Goal: Task Accomplishment & Management: Complete application form

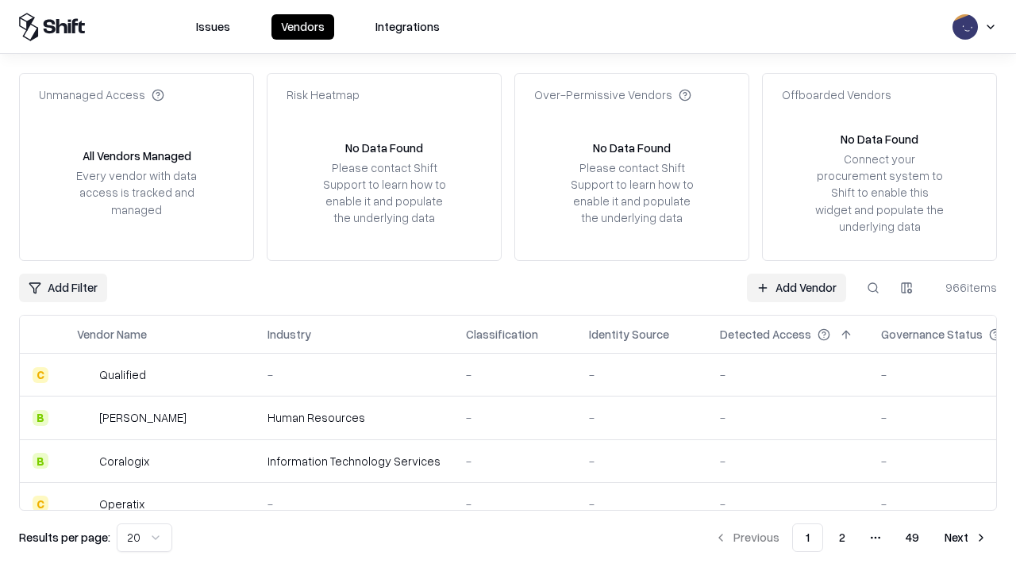
click at [796, 287] on link "Add Vendor" at bounding box center [796, 288] width 99 height 29
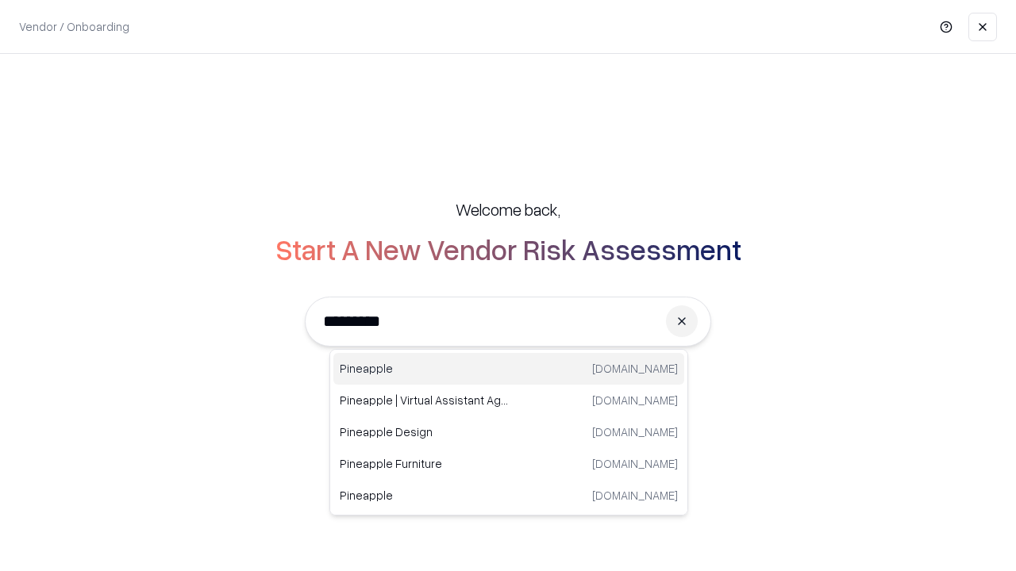
click at [509, 369] on div "Pineapple [DOMAIN_NAME]" at bounding box center [508, 369] width 351 height 32
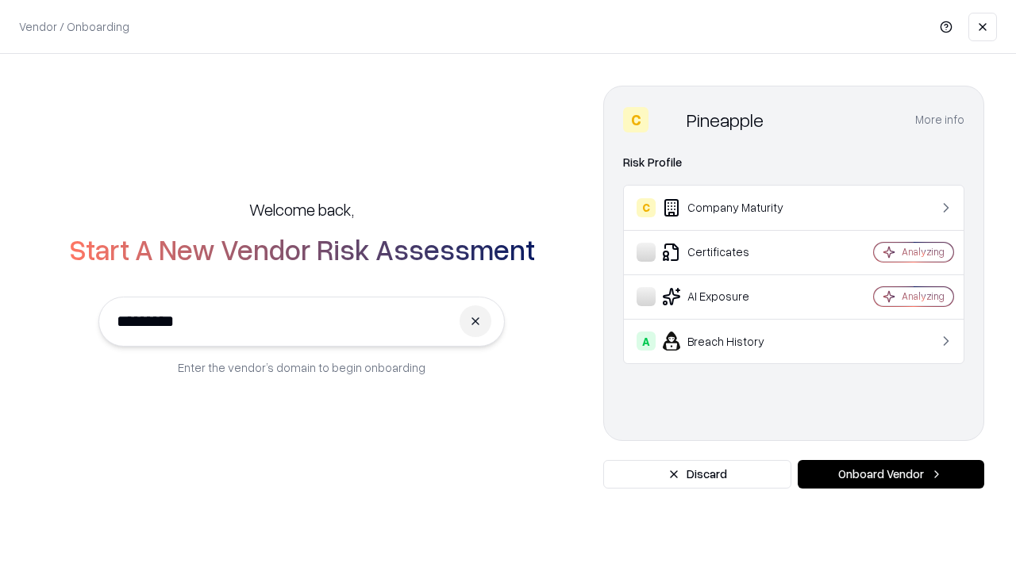
type input "*********"
click at [890, 474] on button "Onboard Vendor" at bounding box center [890, 474] width 186 height 29
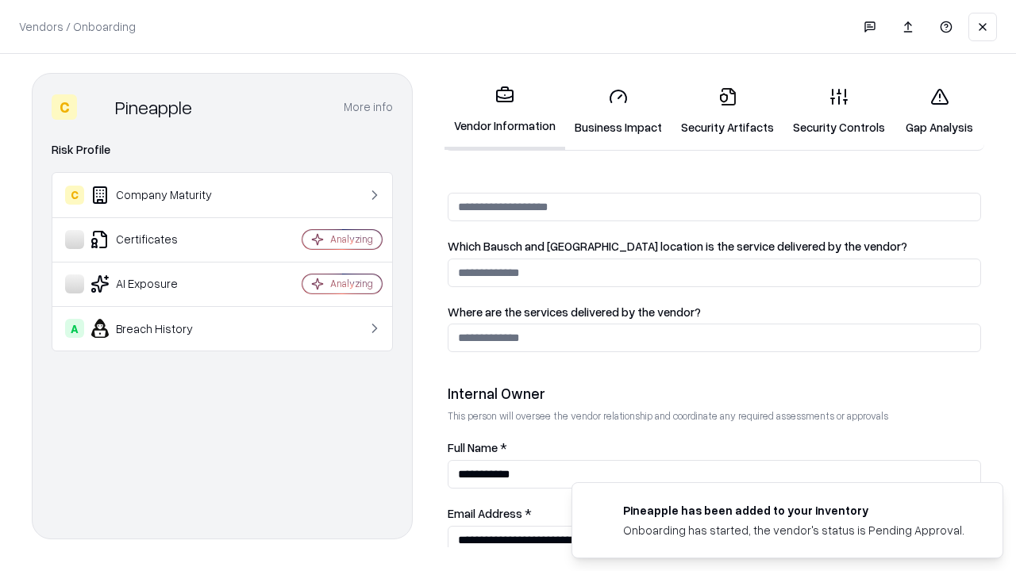
scroll to position [822, 0]
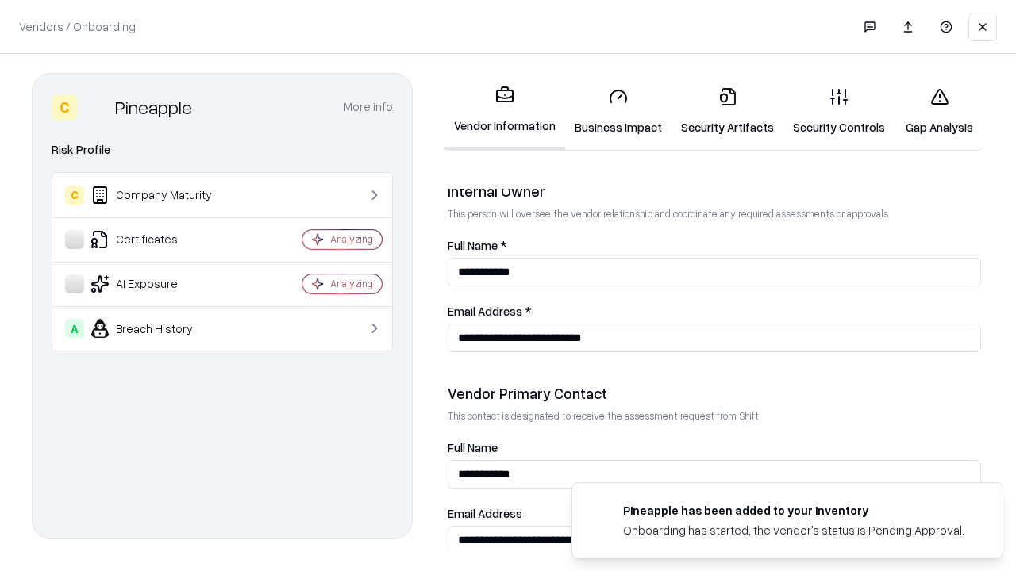
click at [618, 111] on link "Business Impact" at bounding box center [618, 112] width 106 height 74
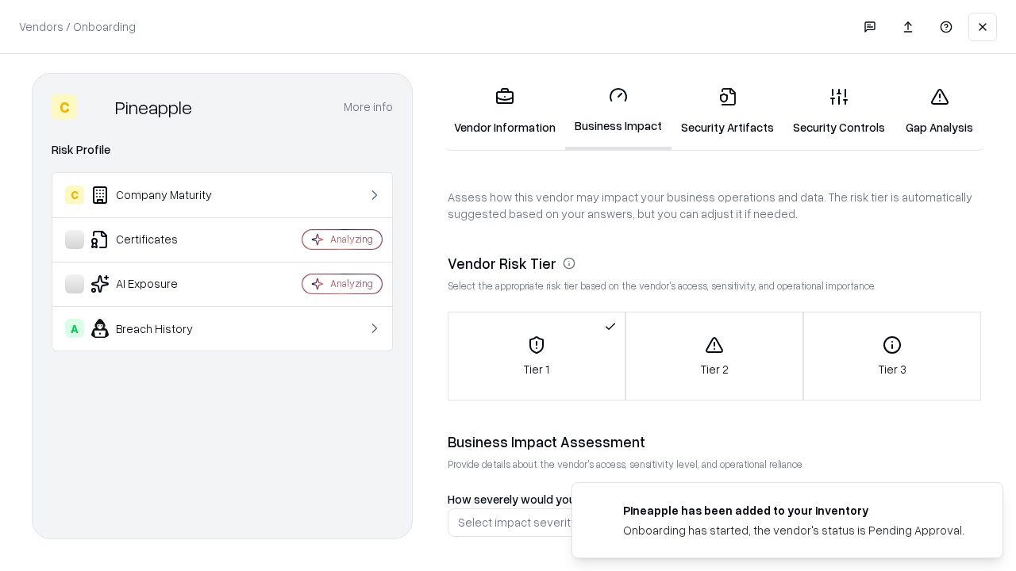
click at [727, 111] on link "Security Artifacts" at bounding box center [727, 112] width 112 height 74
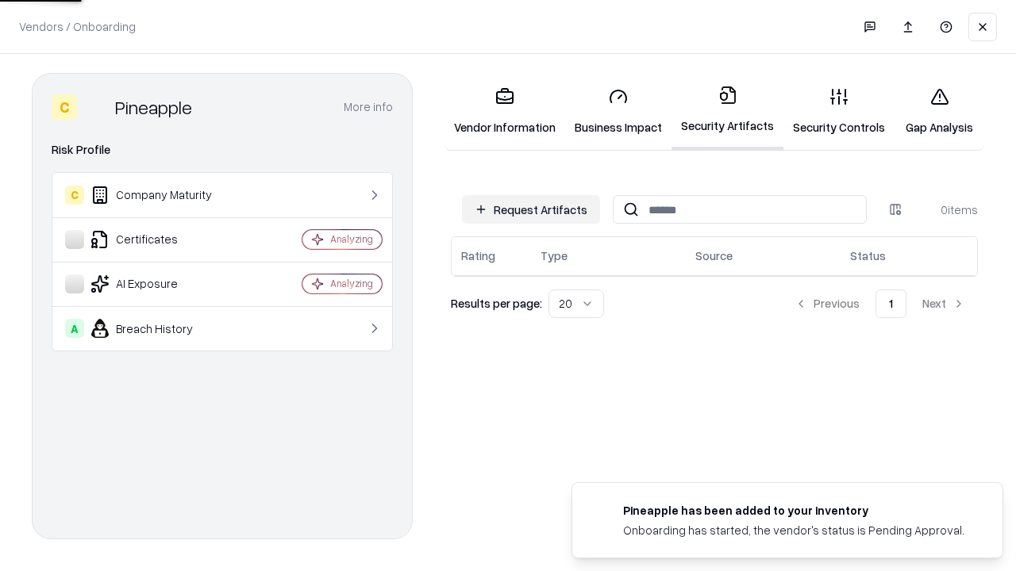
click at [531, 209] on button "Request Artifacts" at bounding box center [531, 209] width 138 height 29
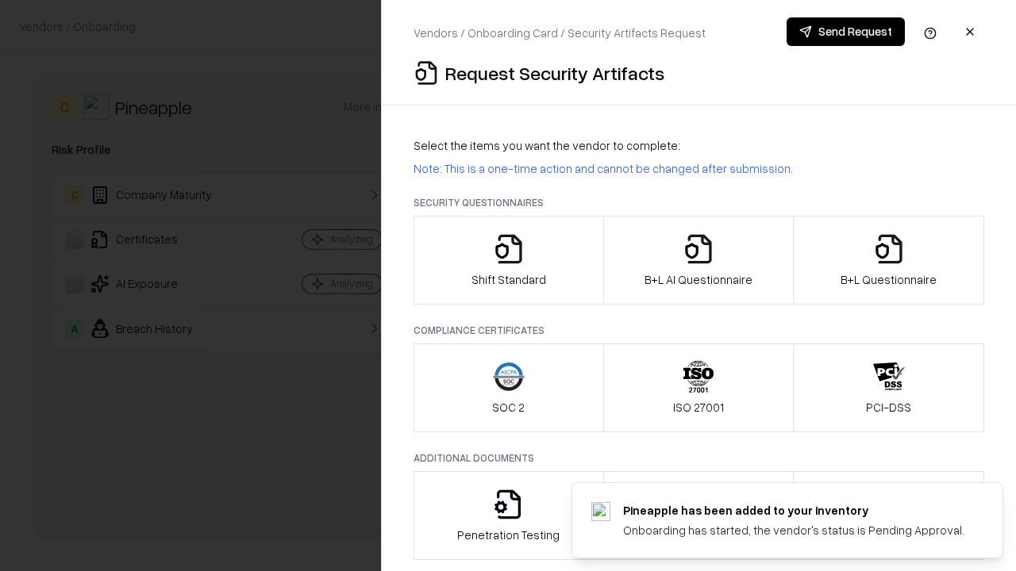
click at [508, 260] on icon "button" at bounding box center [509, 249] width 32 height 32
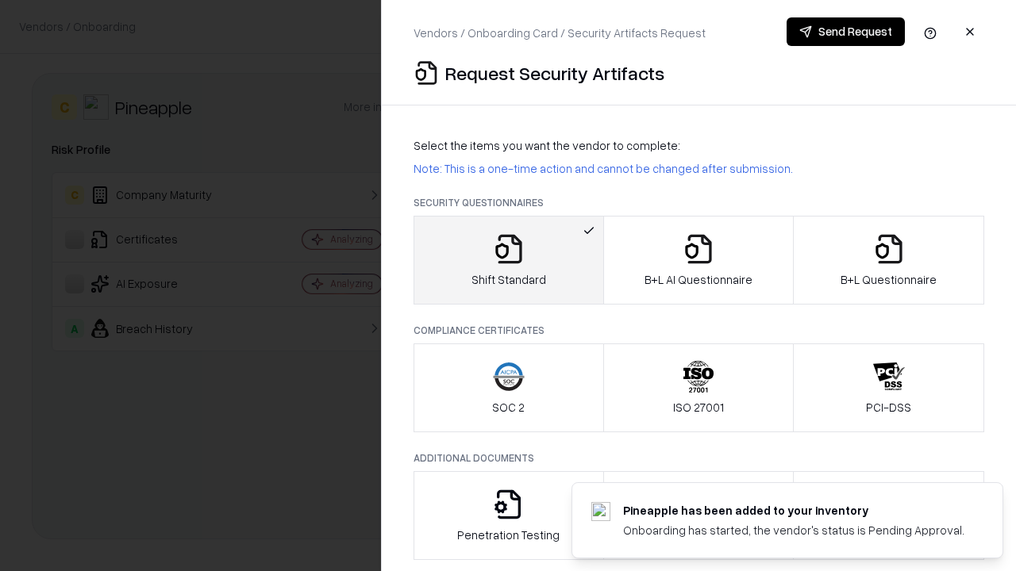
click at [845, 32] on button "Send Request" at bounding box center [845, 31] width 118 height 29
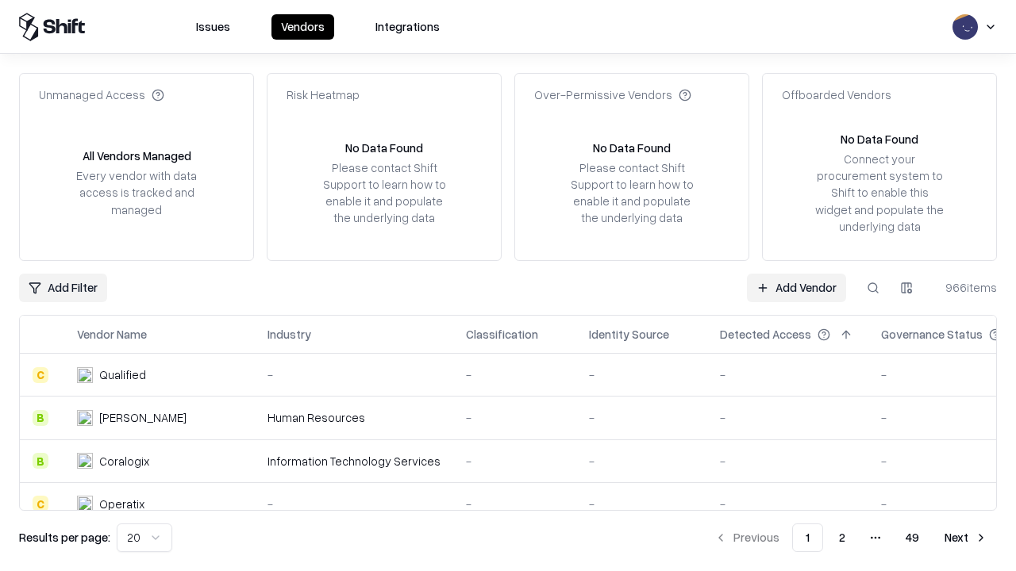
click at [873, 287] on button at bounding box center [873, 288] width 29 height 29
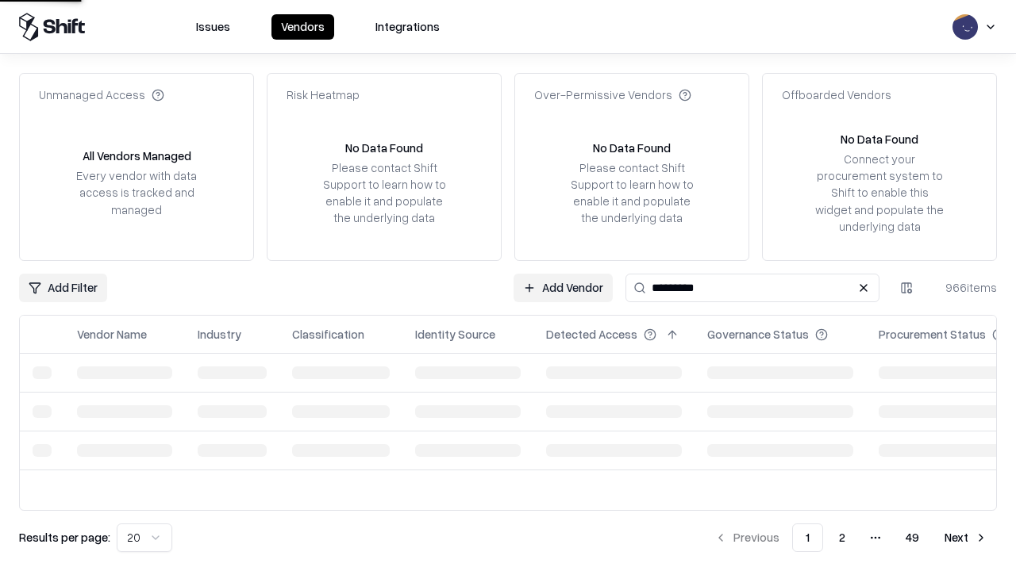
type input "*********"
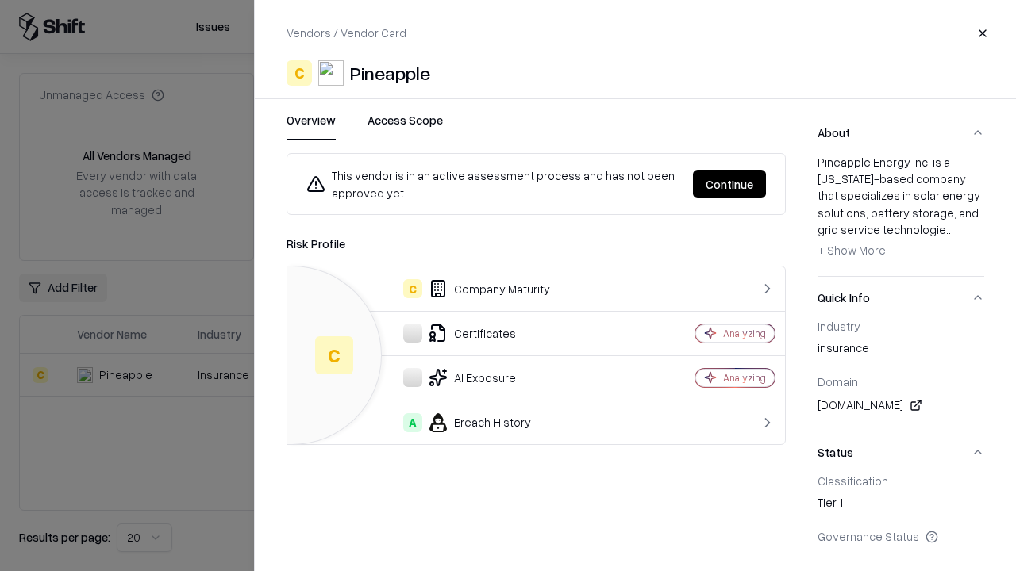
click at [729, 184] on button "Continue" at bounding box center [729, 184] width 73 height 29
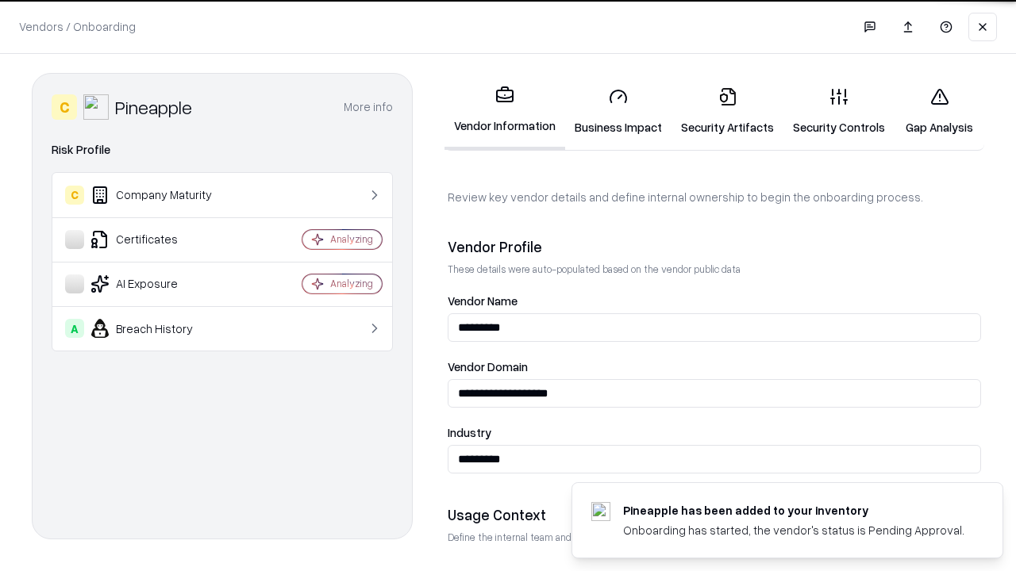
click at [727, 111] on link "Security Artifacts" at bounding box center [727, 112] width 112 height 74
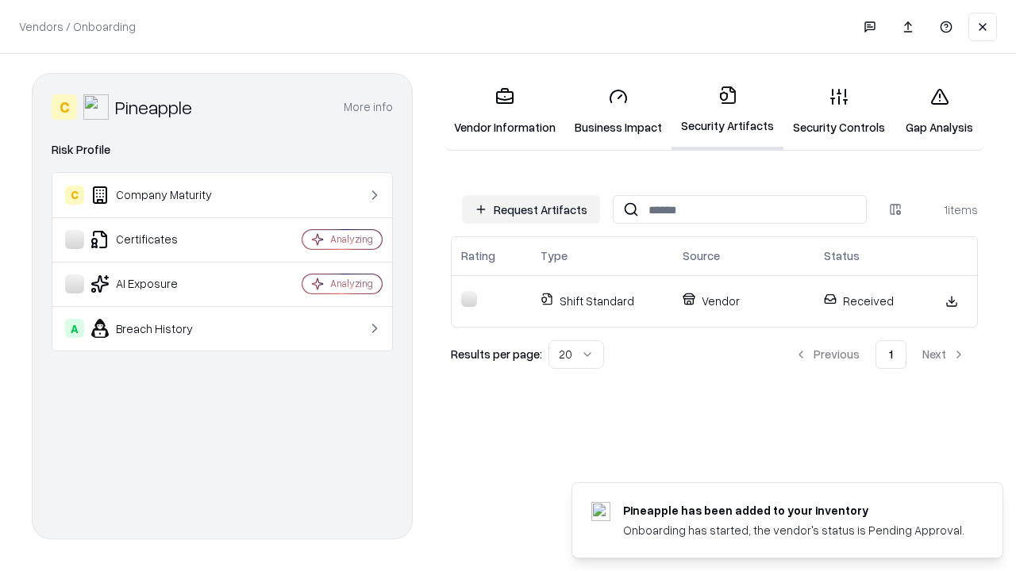
click at [939, 111] on link "Gap Analysis" at bounding box center [939, 112] width 90 height 74
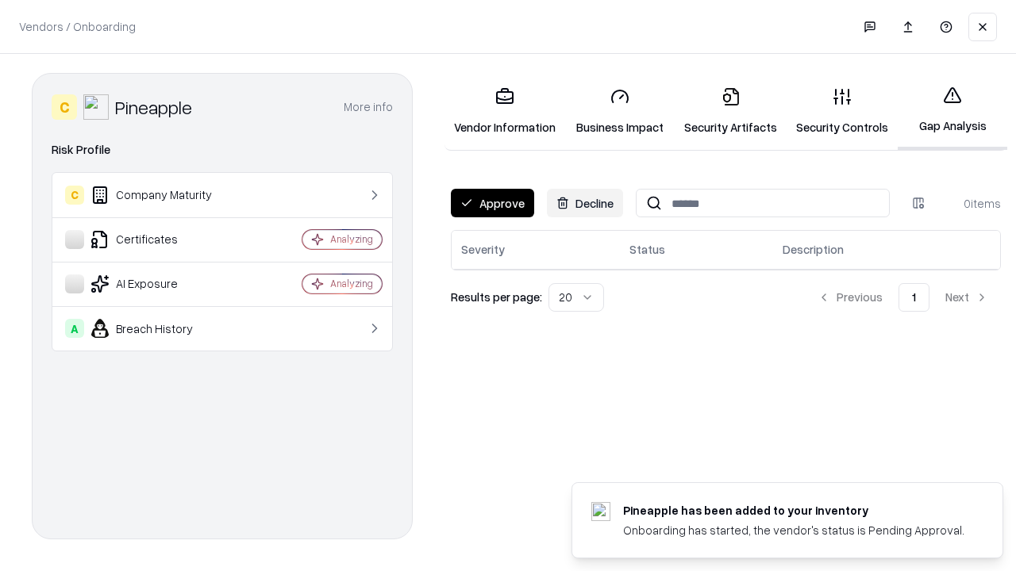
click at [492, 203] on button "Approve" at bounding box center [492, 203] width 83 height 29
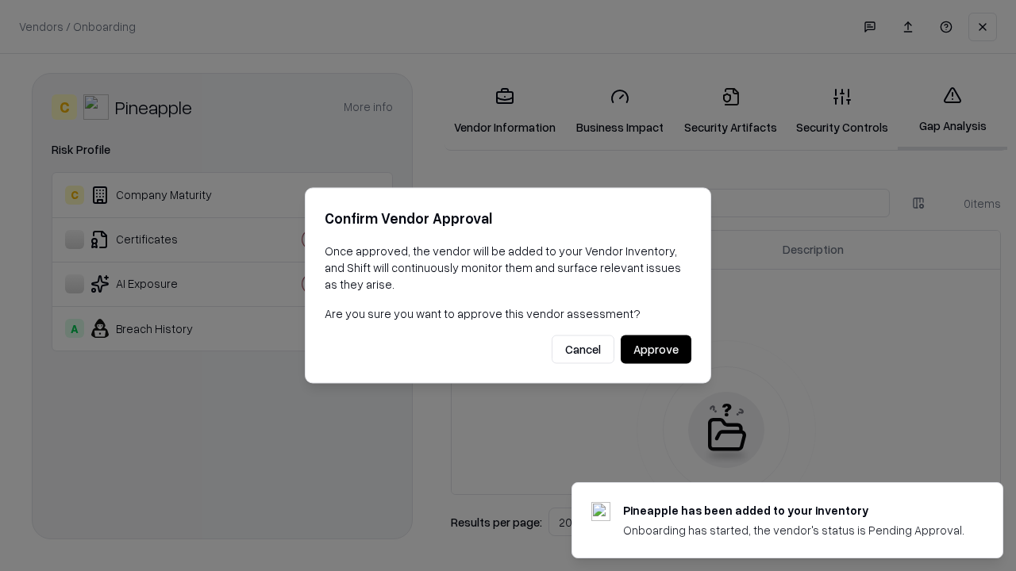
click at [655, 349] on button "Approve" at bounding box center [655, 350] width 71 height 29
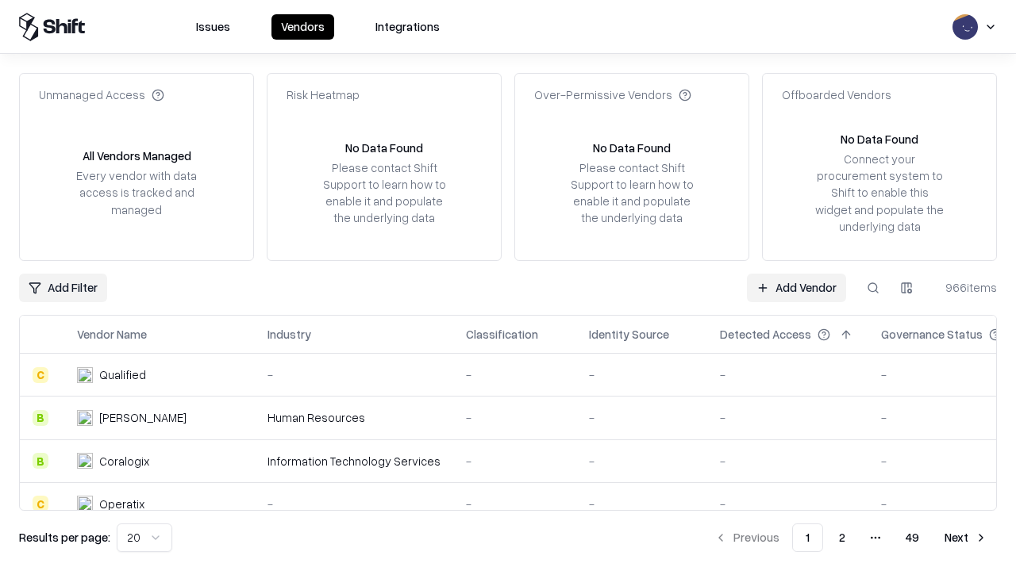
type input "*********"
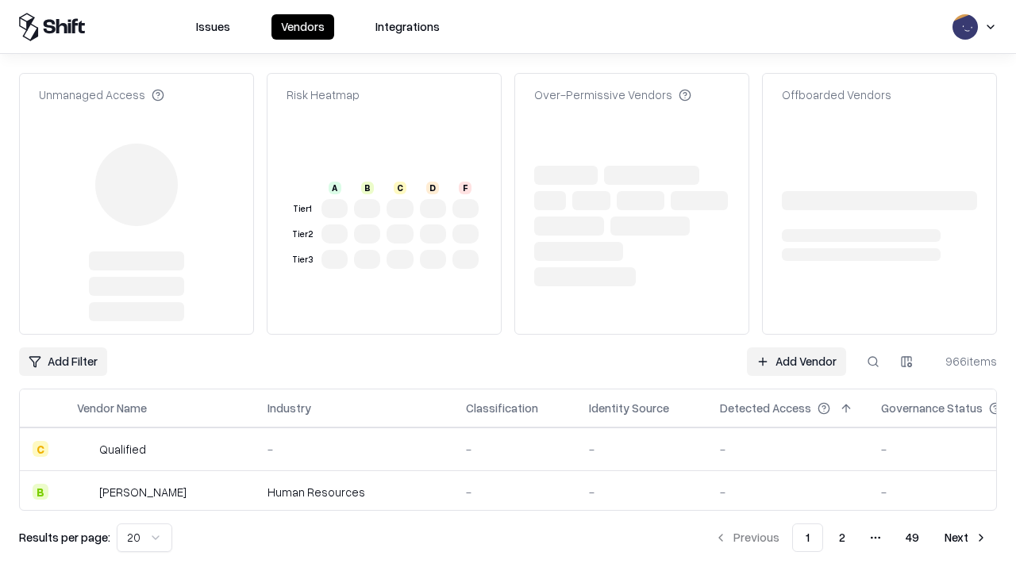
click at [796, 348] on link "Add Vendor" at bounding box center [796, 362] width 99 height 29
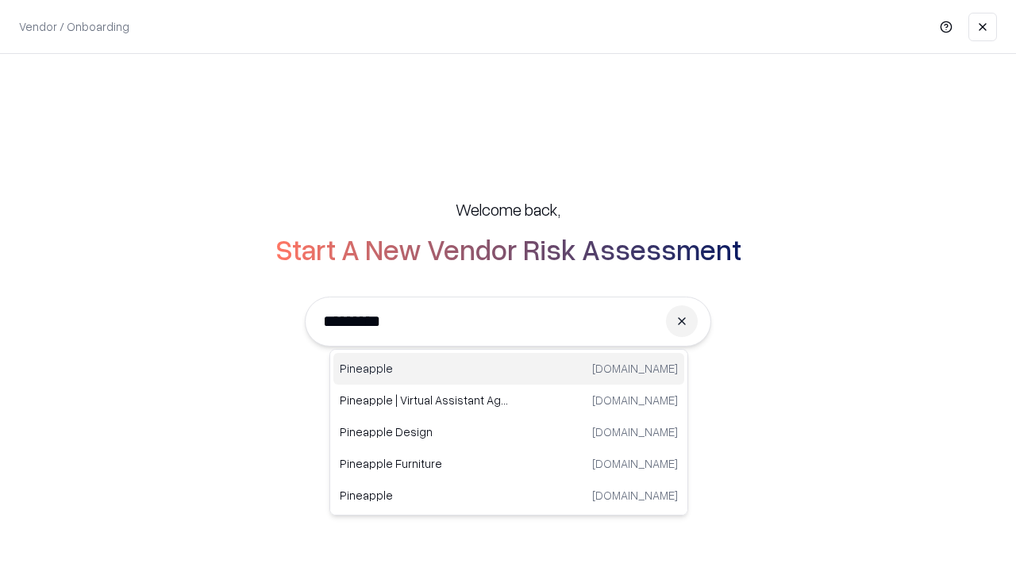
click at [509, 369] on div "Pineapple pineappleenergy.com" at bounding box center [508, 369] width 351 height 32
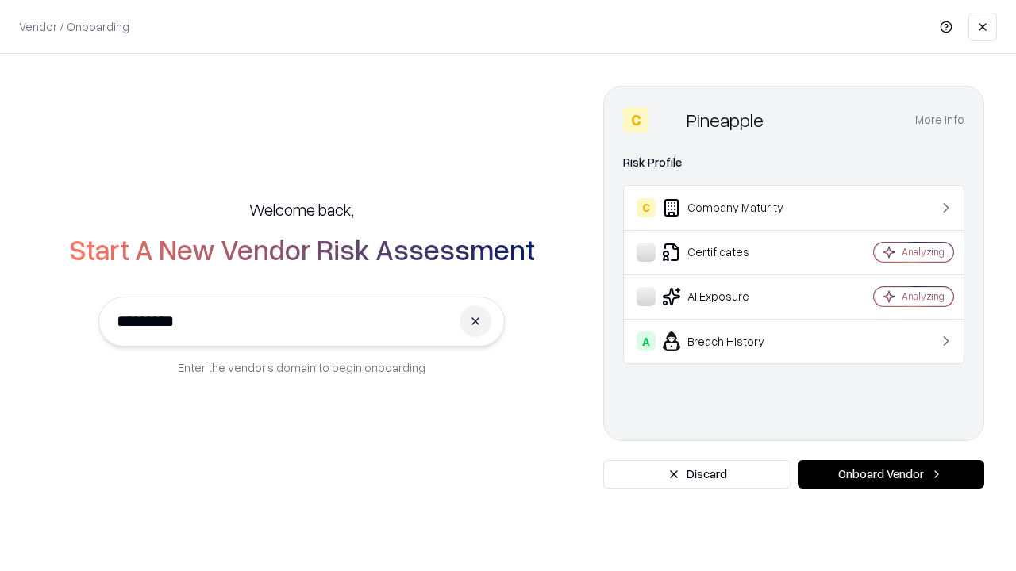
type input "*********"
click at [890, 474] on button "Onboard Vendor" at bounding box center [890, 474] width 186 height 29
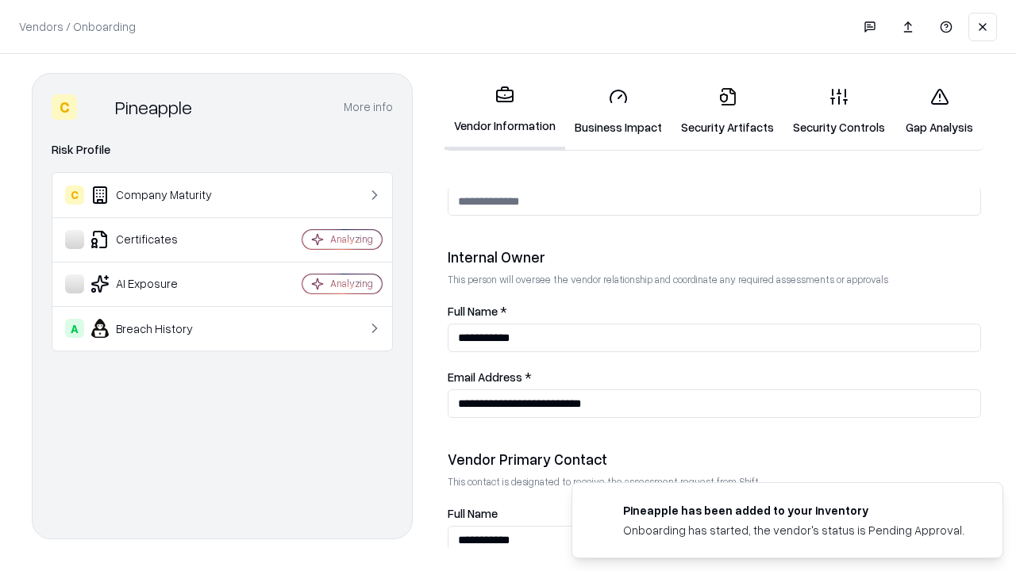
scroll to position [822, 0]
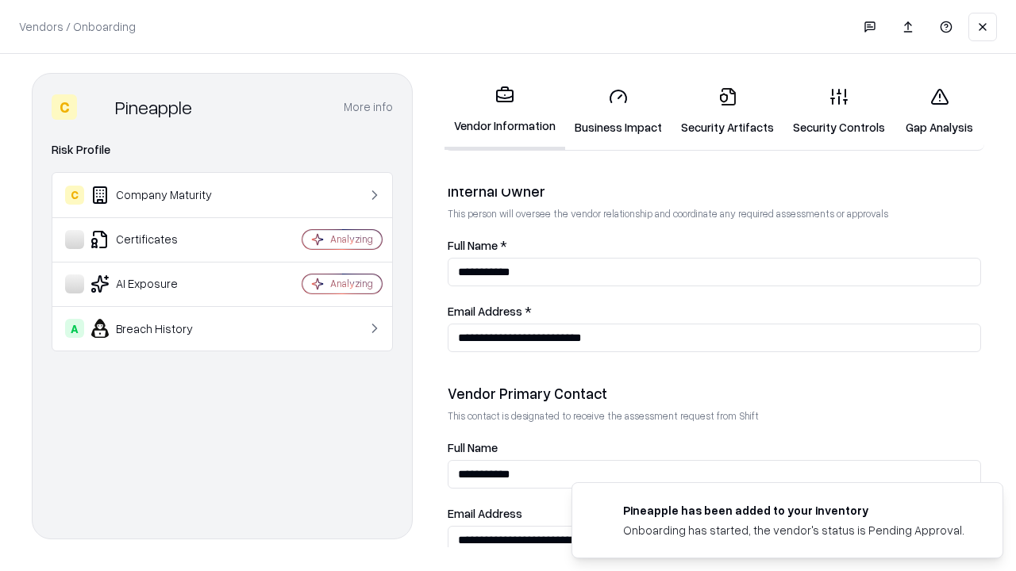
click at [939, 111] on link "Gap Analysis" at bounding box center [939, 112] width 90 height 74
